Goal: Task Accomplishment & Management: Complete application form

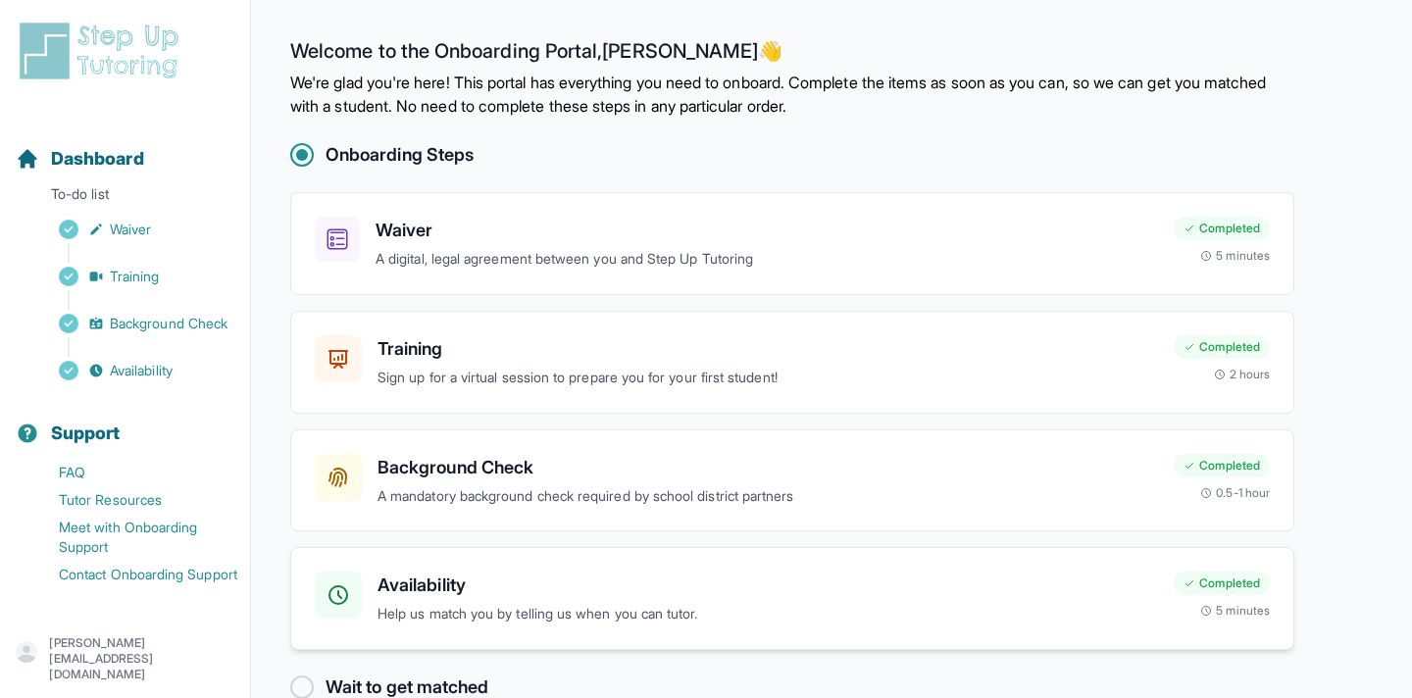
click at [459, 609] on p "Help us match you by telling us when you can tutor." at bounding box center [768, 614] width 781 height 23
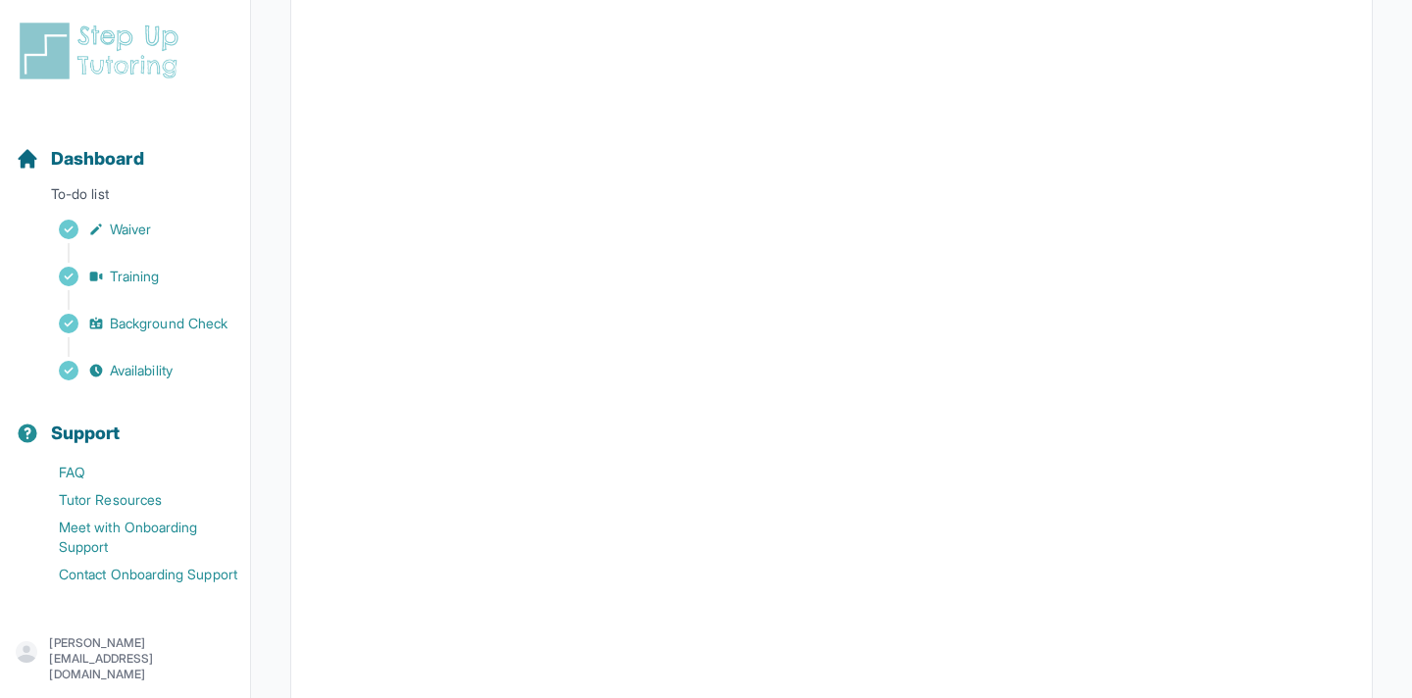
scroll to position [441, 0]
click at [146, 170] on div "Dashboard" at bounding box center [125, 158] width 234 height 43
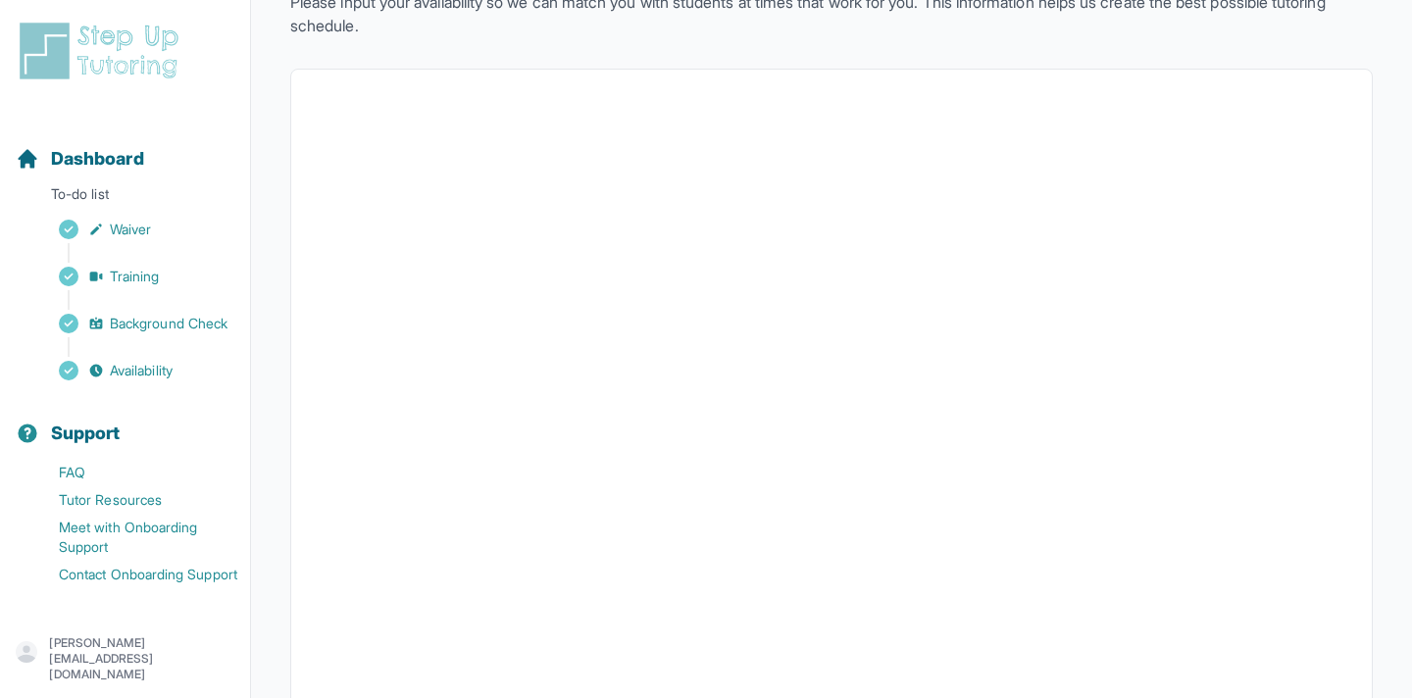
scroll to position [0, 0]
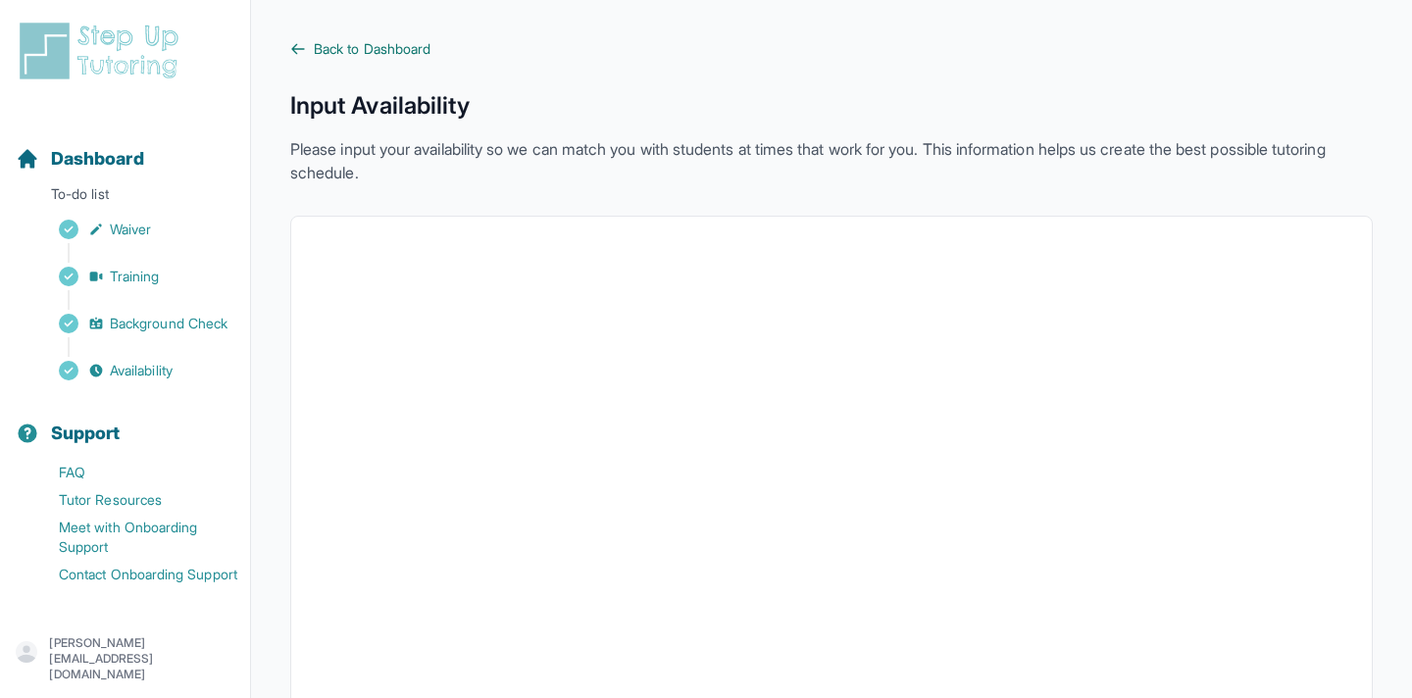
click at [401, 50] on span "Back to Dashboard" at bounding box center [372, 49] width 117 height 20
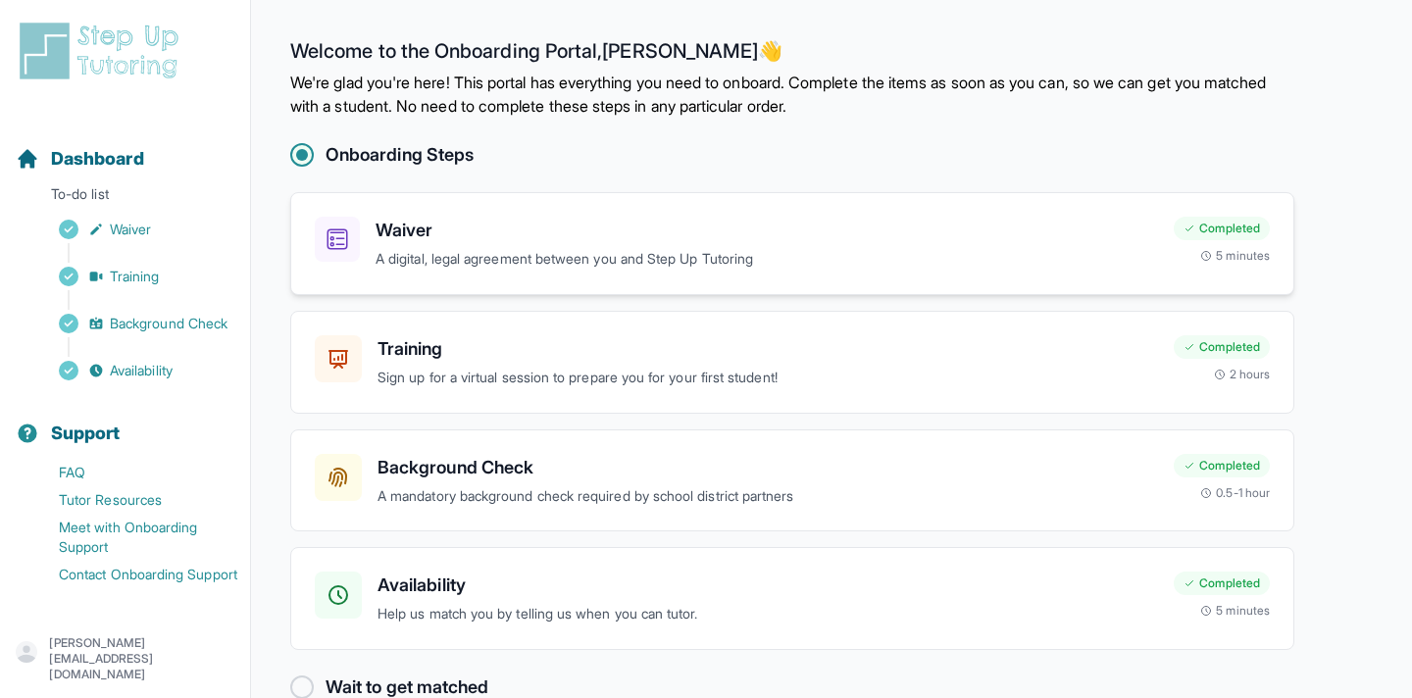
click at [399, 253] on p "A digital, legal agreement between you and Step Up Tutoring" at bounding box center [767, 259] width 783 height 23
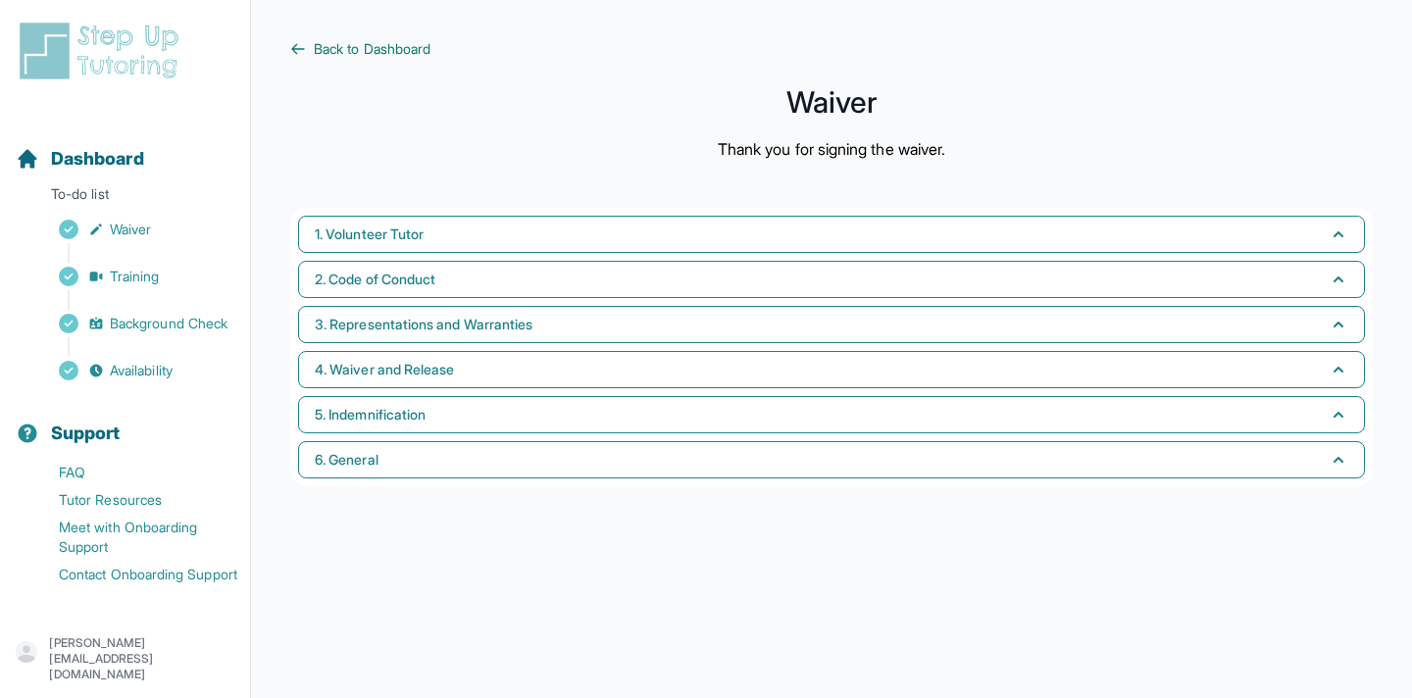
click at [321, 41] on span "Back to Dashboard" at bounding box center [372, 49] width 117 height 20
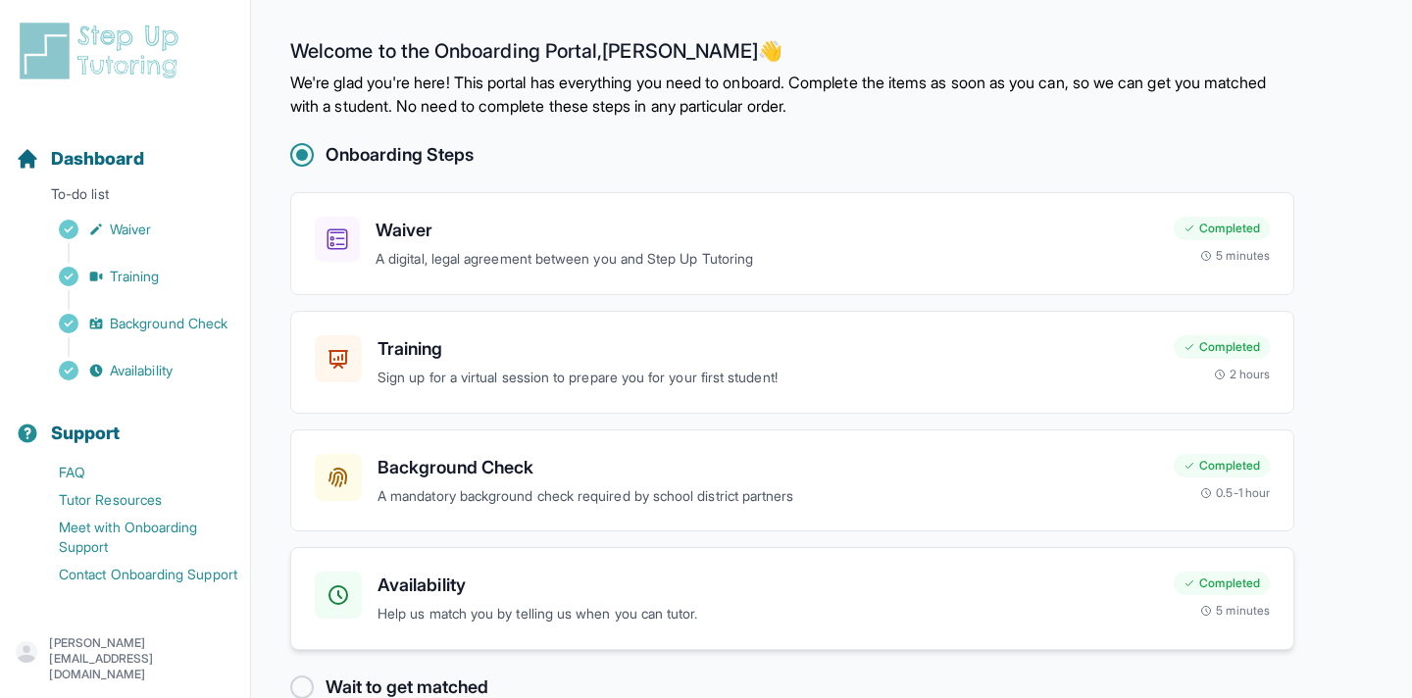
click at [435, 562] on div "Availability Help us match you by telling us when you can tutor. Completed 5 mi…" at bounding box center [792, 598] width 1004 height 103
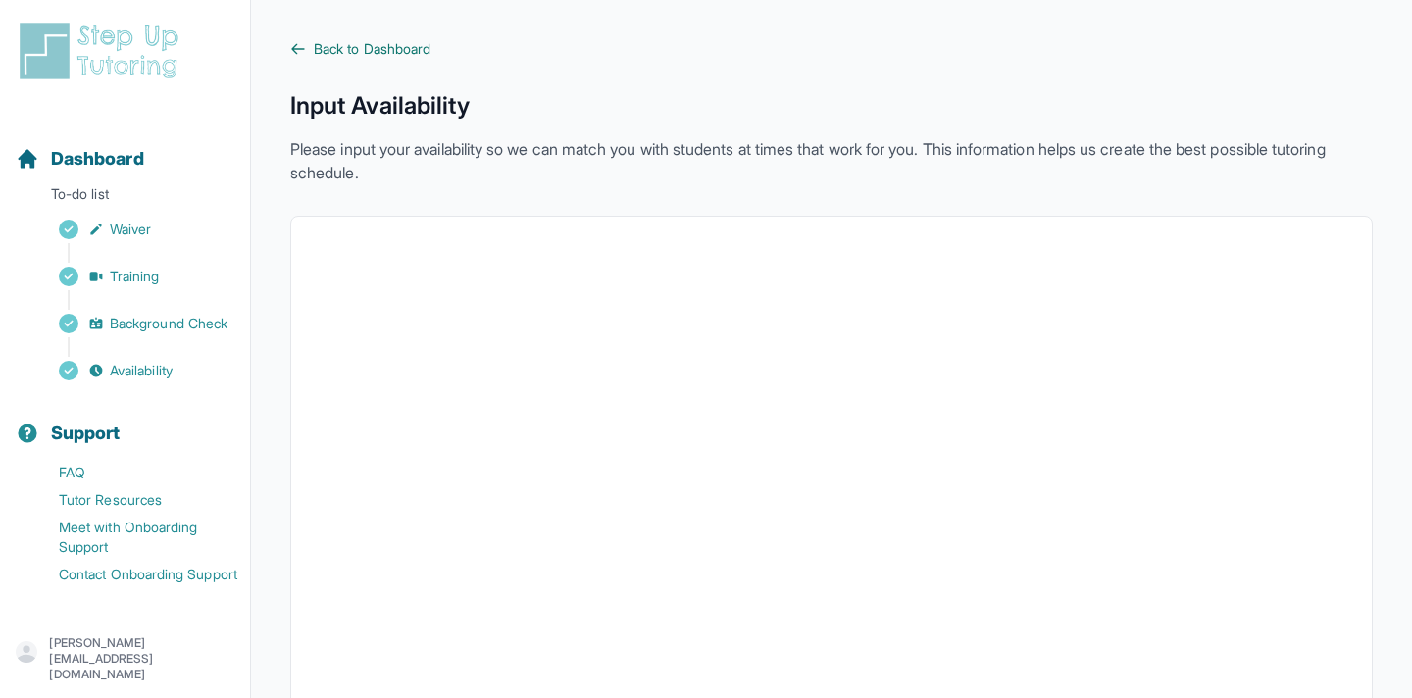
click at [346, 43] on span "Back to Dashboard" at bounding box center [372, 49] width 117 height 20
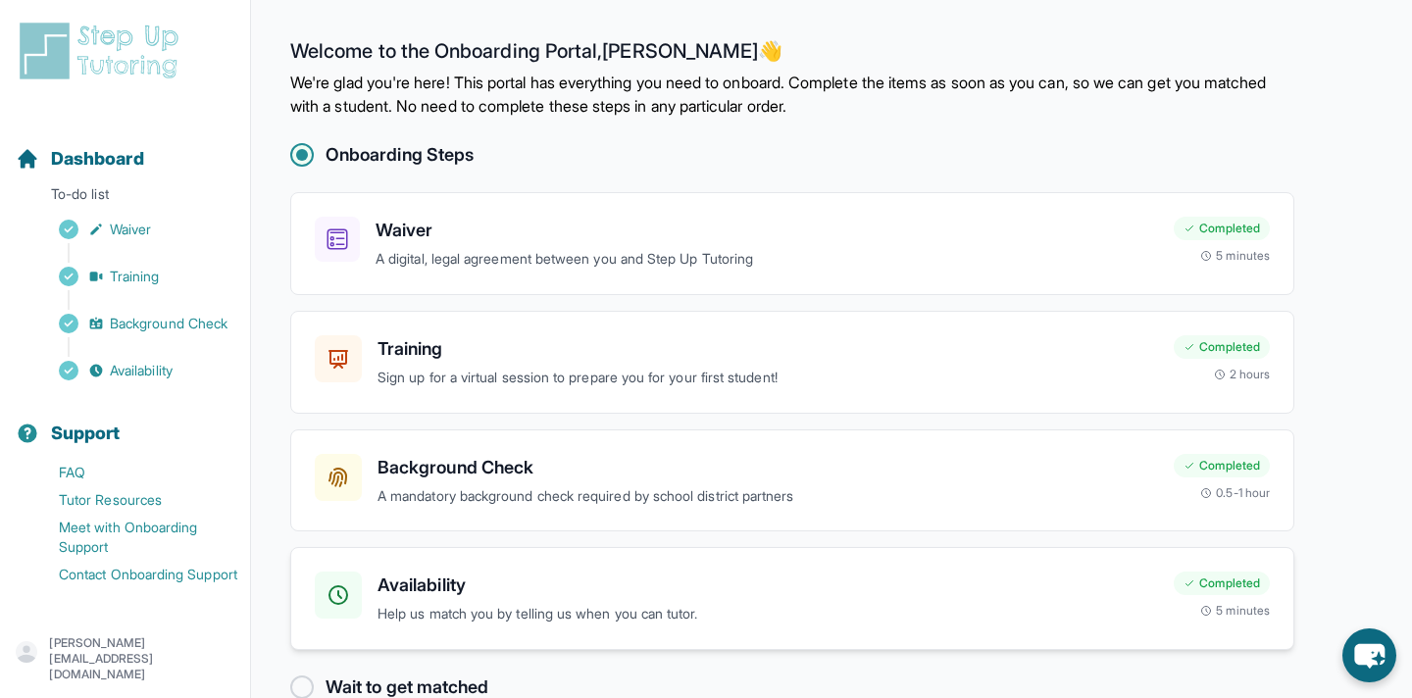
click at [528, 586] on h3 "Availability" at bounding box center [768, 585] width 781 height 27
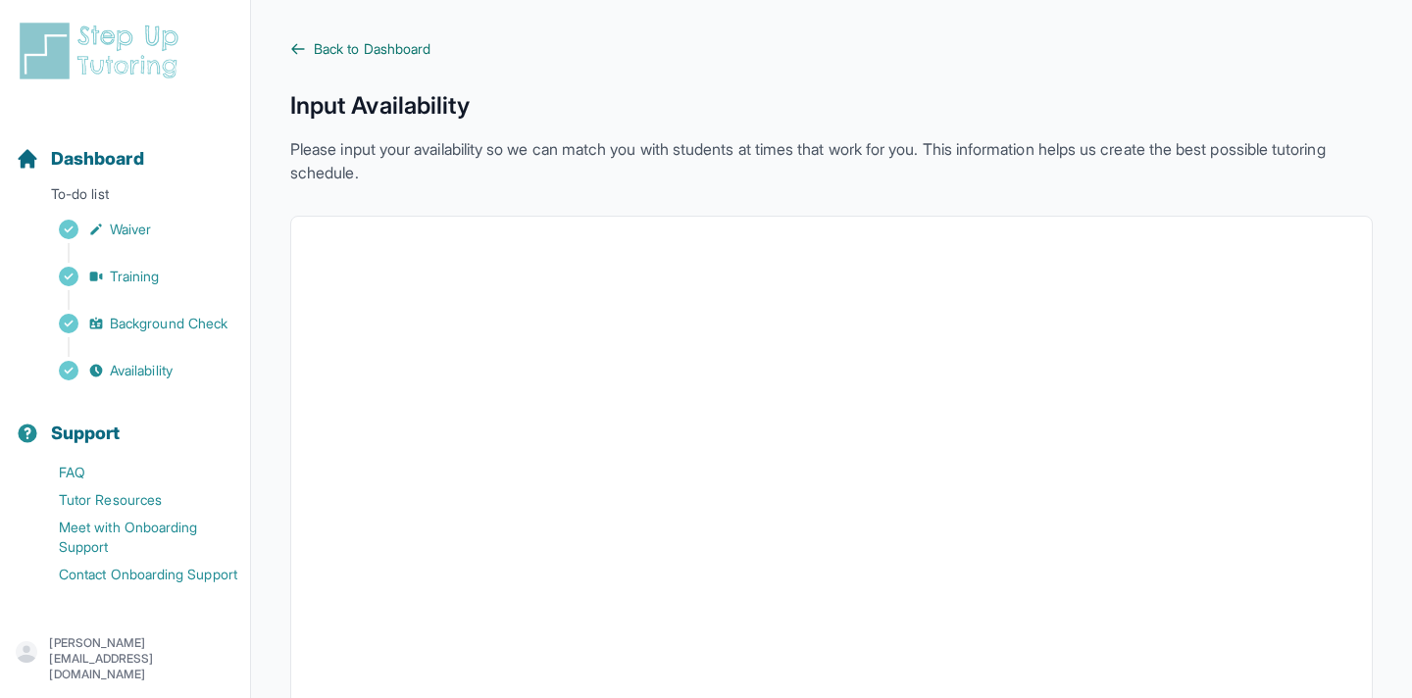
click at [313, 54] on link "Back to Dashboard" at bounding box center [831, 49] width 1083 height 20
